Goal: Information Seeking & Learning: Check status

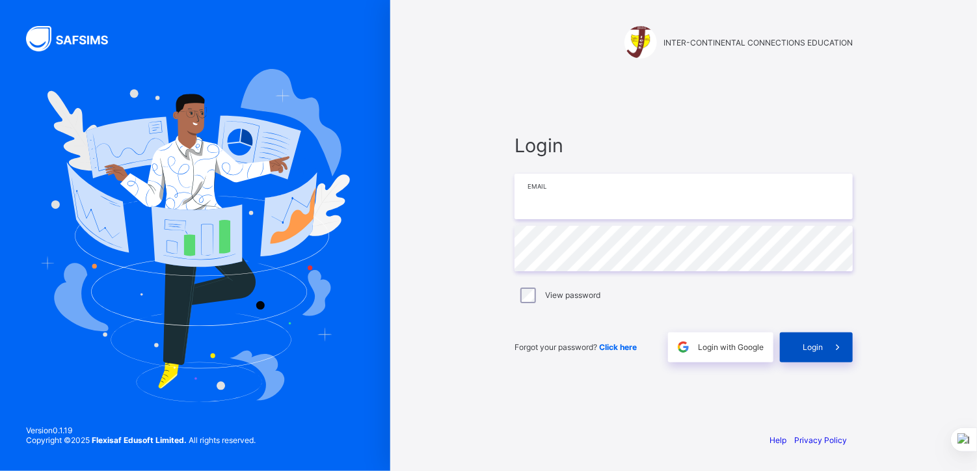
type input "**********"
click at [815, 349] on span "Login" at bounding box center [812, 347] width 20 height 10
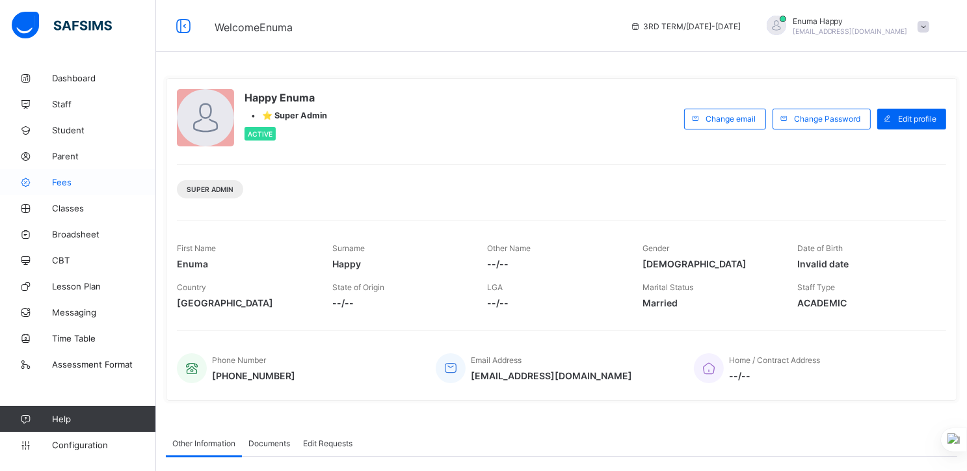
click at [62, 177] on span "Fees" at bounding box center [104, 182] width 104 height 10
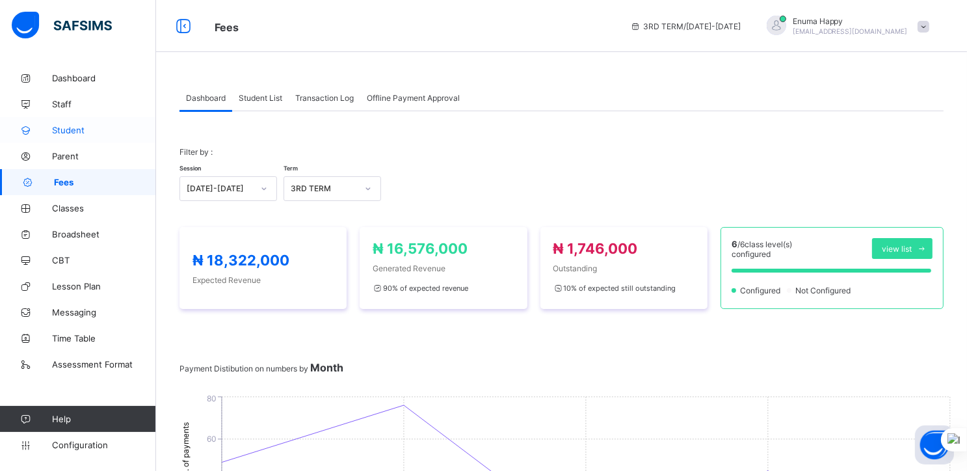
click at [69, 133] on span "Student" at bounding box center [104, 130] width 104 height 10
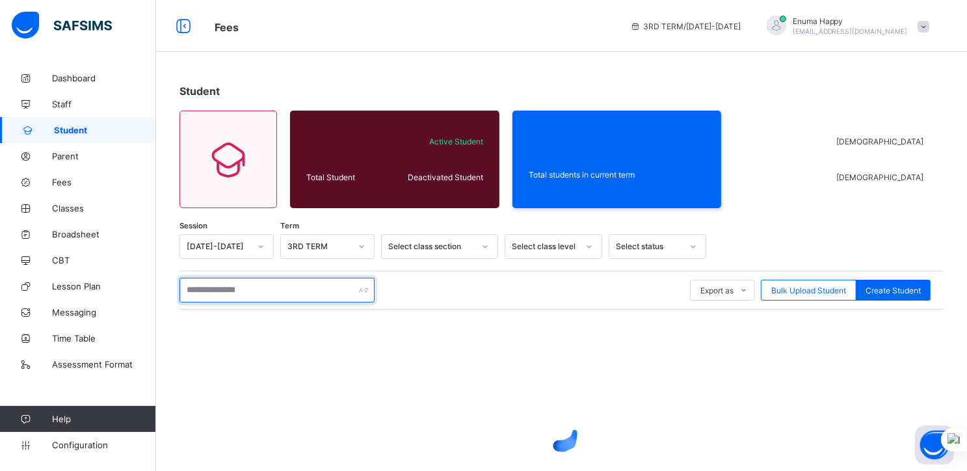
click at [263, 288] on input "text" at bounding box center [276, 290] width 195 height 25
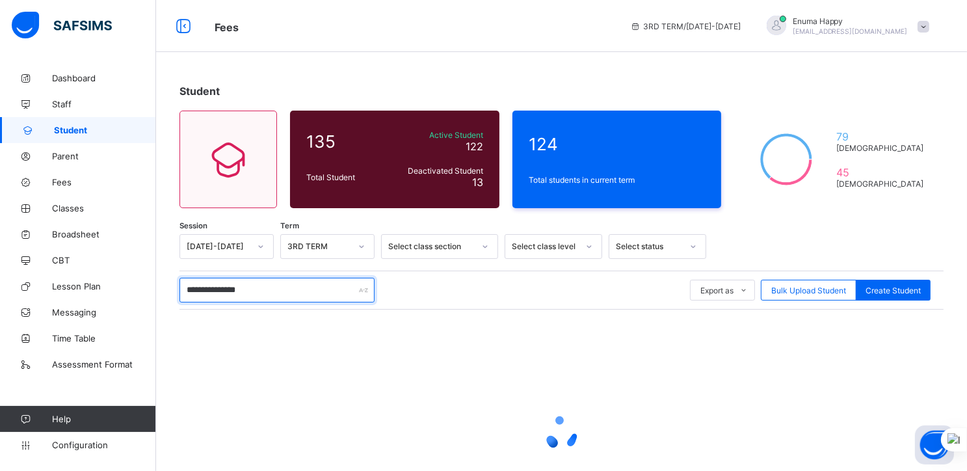
type input "**********"
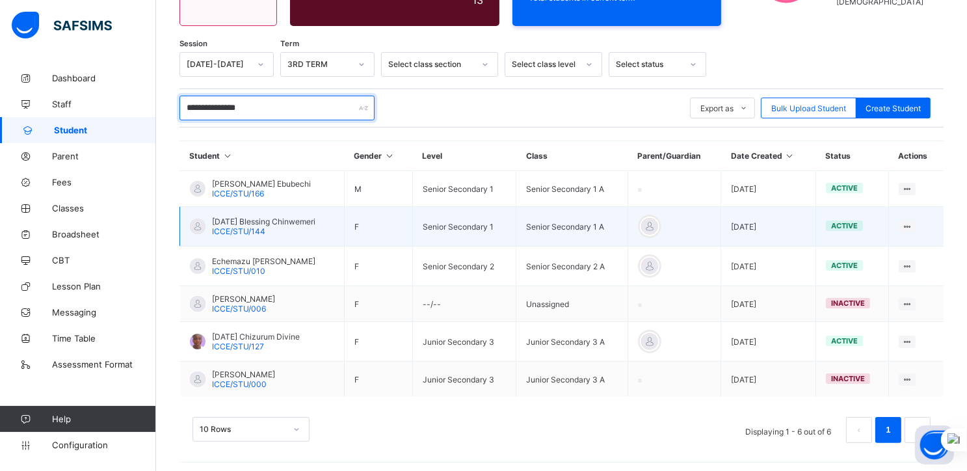
scroll to position [186, 0]
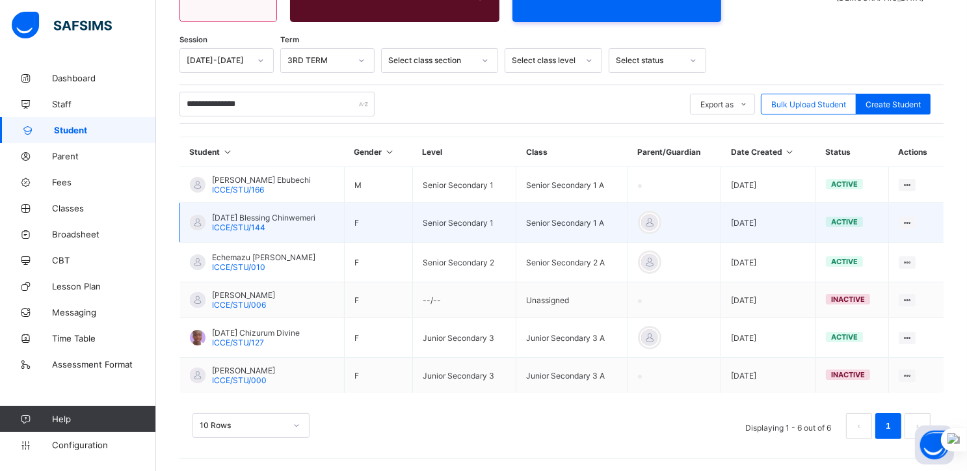
click at [212, 215] on span "Sunday Blessing Chinwemeri" at bounding box center [263, 218] width 103 height 10
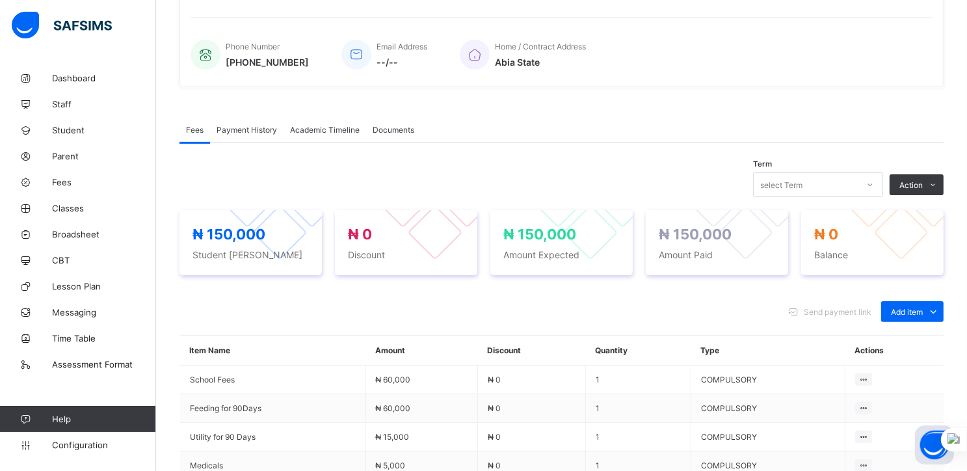
scroll to position [295, 0]
click at [323, 129] on span "Academic Timeline" at bounding box center [325, 131] width 70 height 10
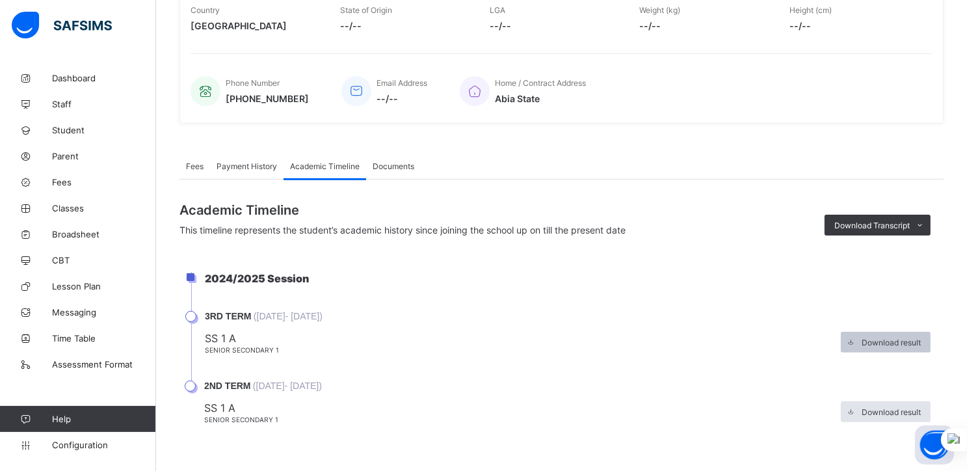
click at [888, 343] on span "Download result" at bounding box center [891, 343] width 59 height 10
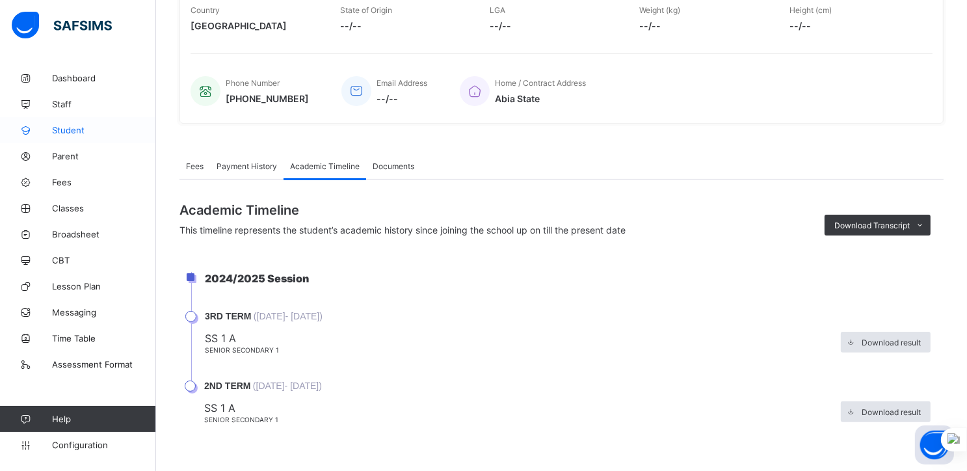
click at [64, 128] on span "Student" at bounding box center [104, 130] width 104 height 10
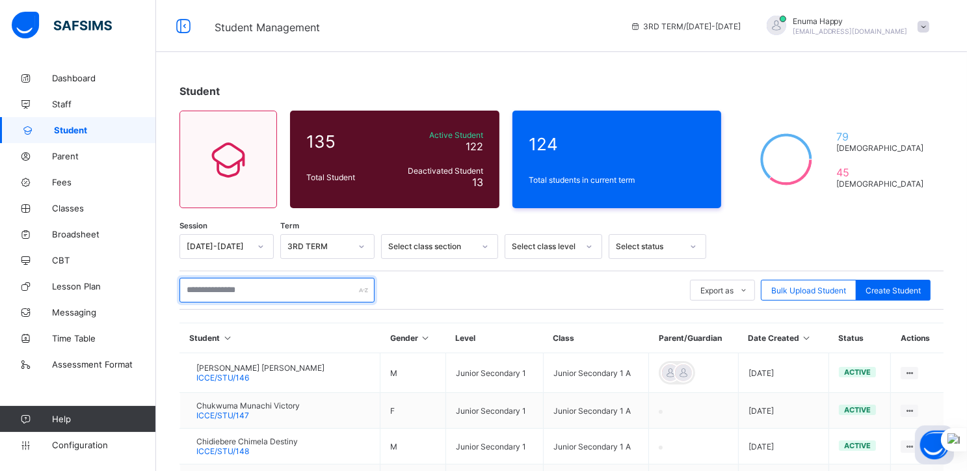
click at [212, 296] on input "text" at bounding box center [276, 290] width 195 height 25
paste input "**********"
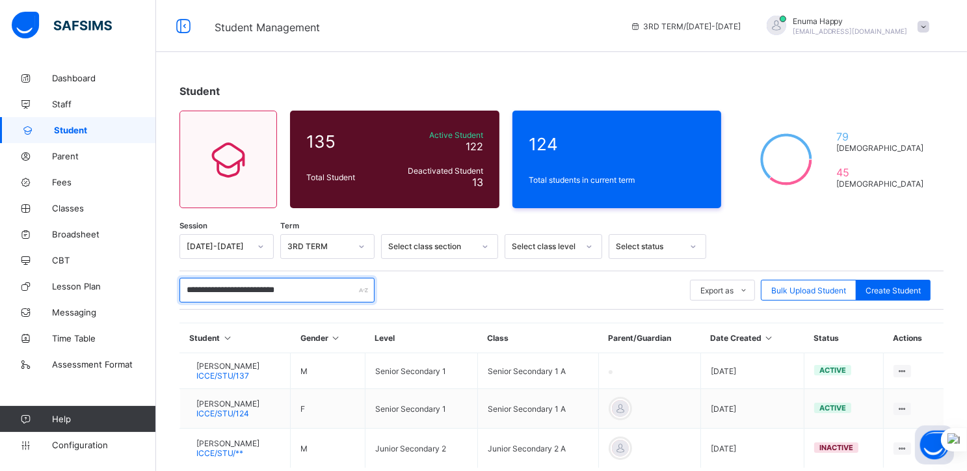
scroll to position [75, 0]
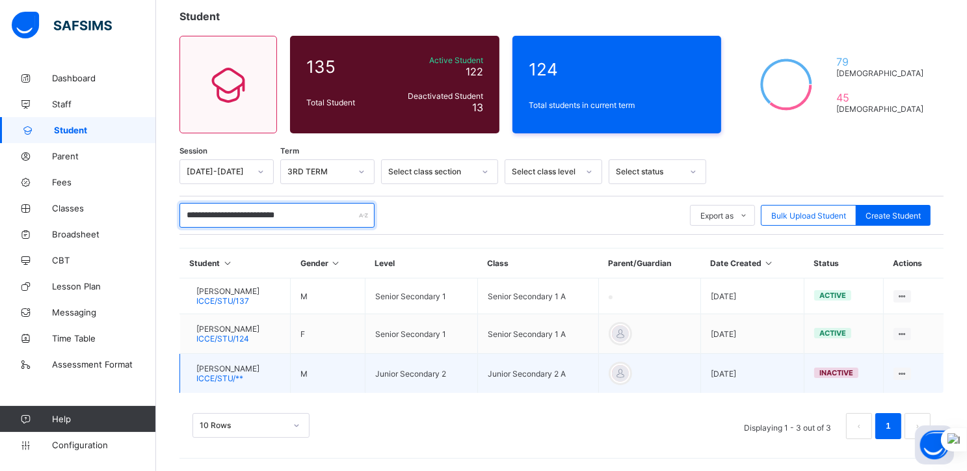
type input "**********"
click at [230, 367] on span "Uchechukwu Walter Chiemerie" at bounding box center [227, 369] width 63 height 10
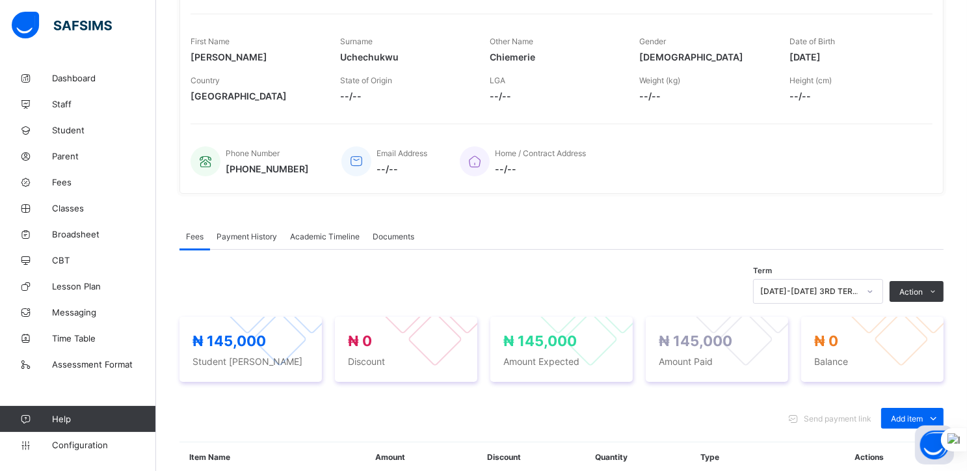
scroll to position [179, 0]
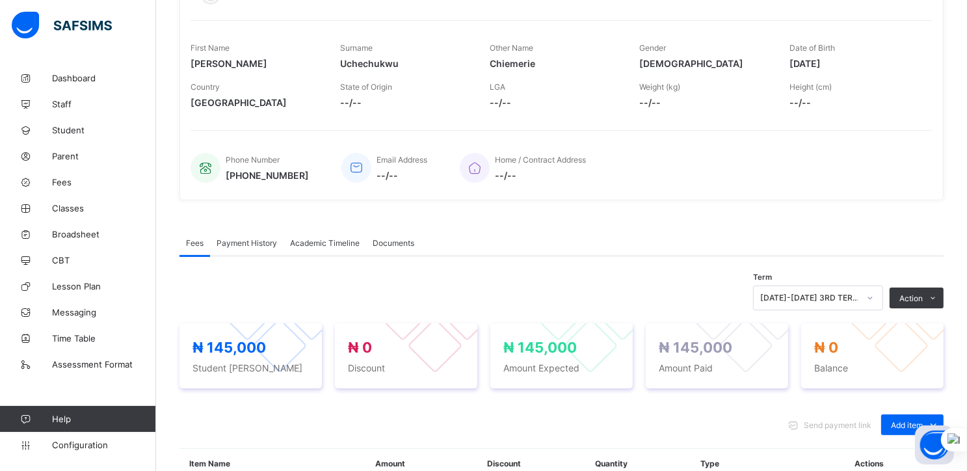
click at [232, 241] on span "Payment History" at bounding box center [247, 243] width 60 height 10
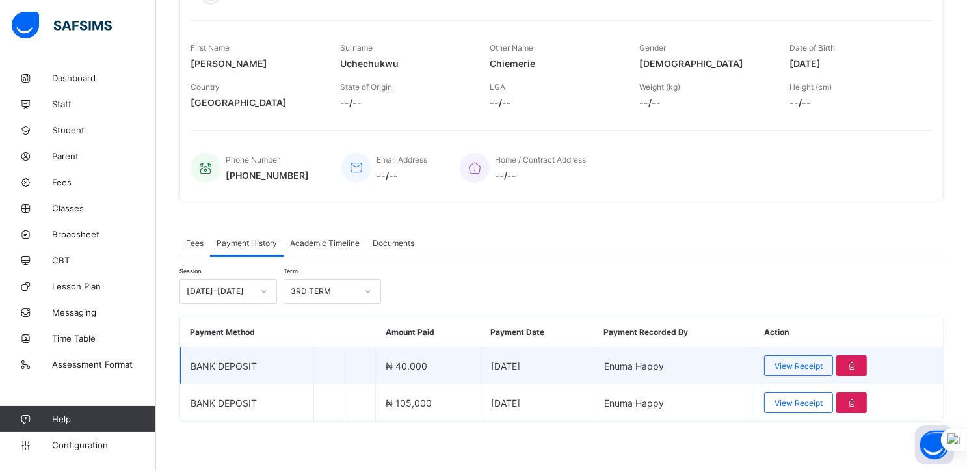
scroll to position [185, 0]
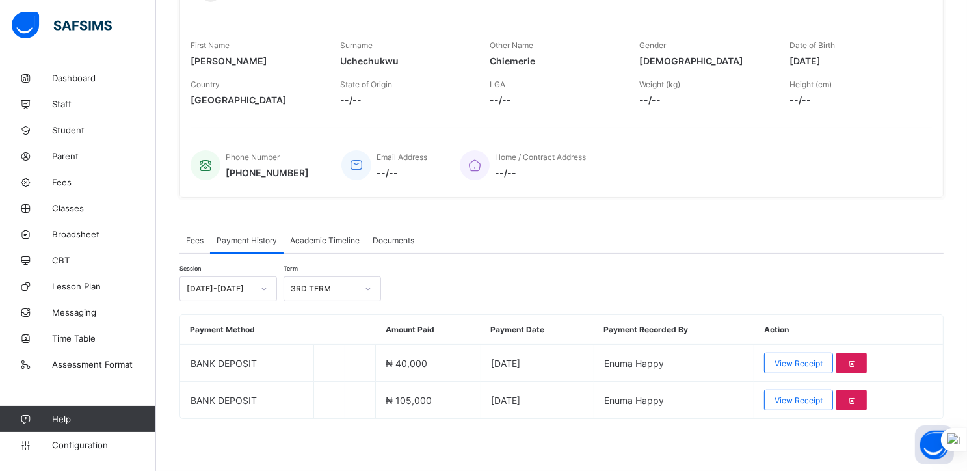
click at [323, 240] on span "Academic Timeline" at bounding box center [325, 240] width 70 height 10
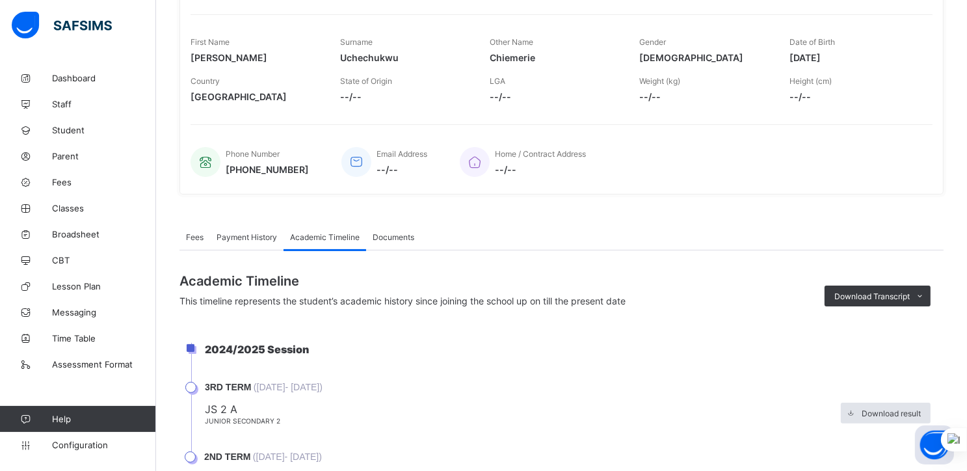
scroll to position [263, 0]
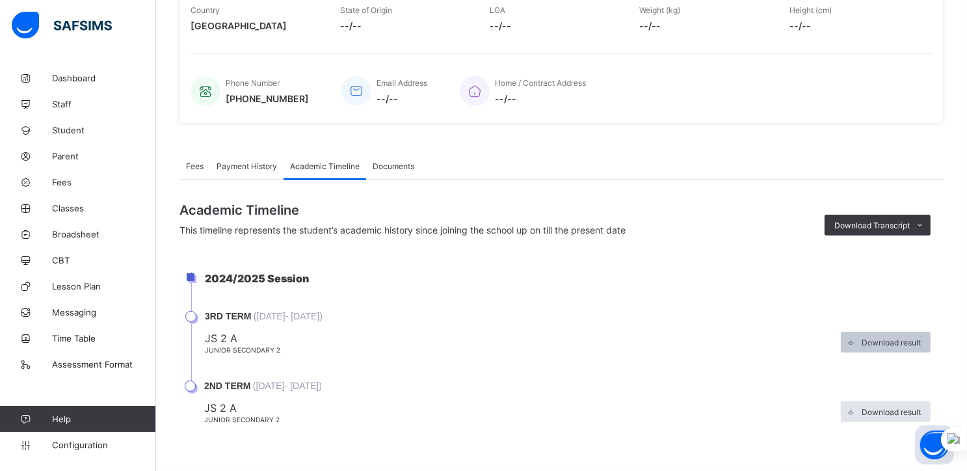
click at [882, 338] on span "Download result" at bounding box center [891, 343] width 59 height 10
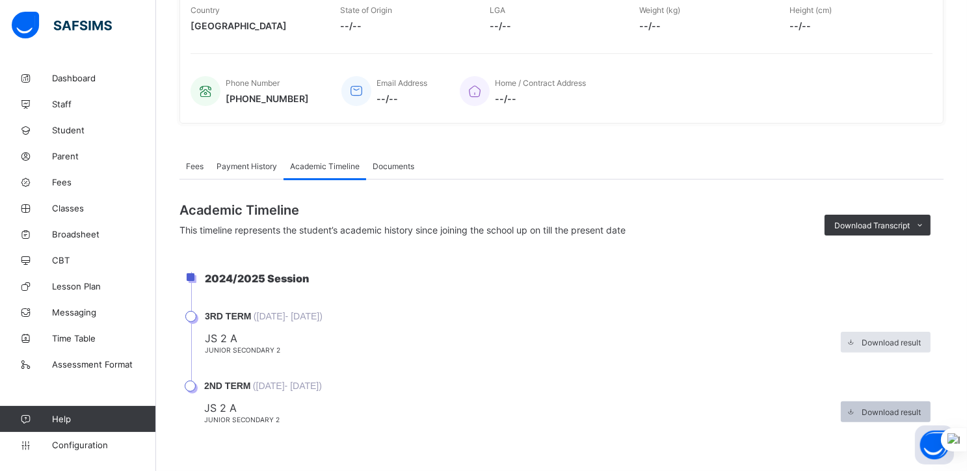
click at [886, 410] on span "Download result" at bounding box center [891, 412] width 59 height 10
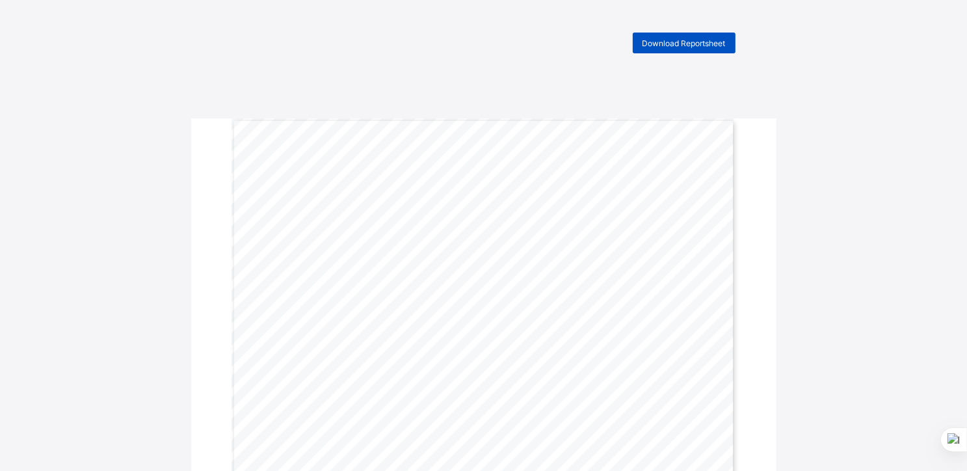
click at [691, 42] on span "Download Reportsheet" at bounding box center [684, 43] width 83 height 10
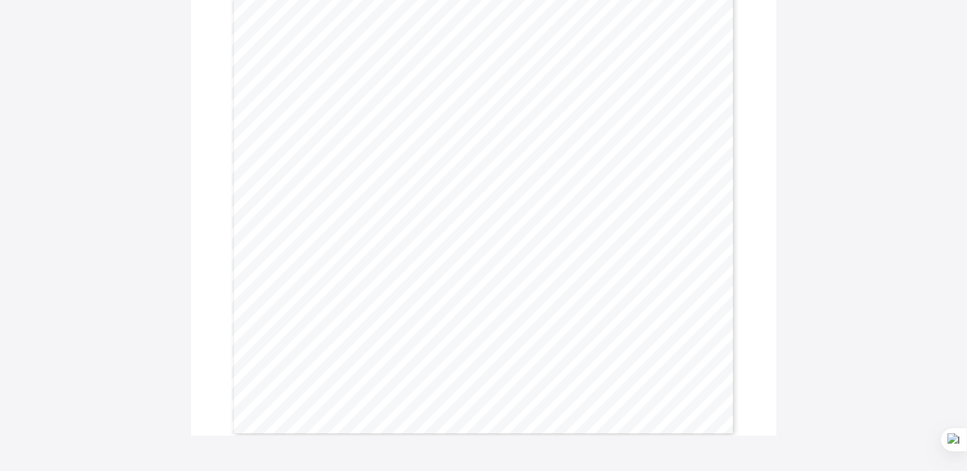
scroll to position [424, 0]
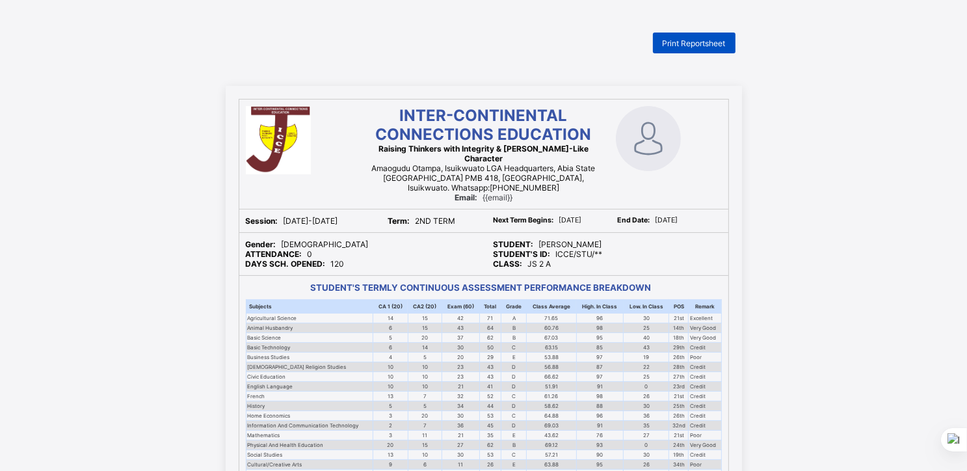
click at [687, 41] on span "Print Reportsheet" at bounding box center [694, 43] width 63 height 10
